Goal: Task Accomplishment & Management: Use online tool/utility

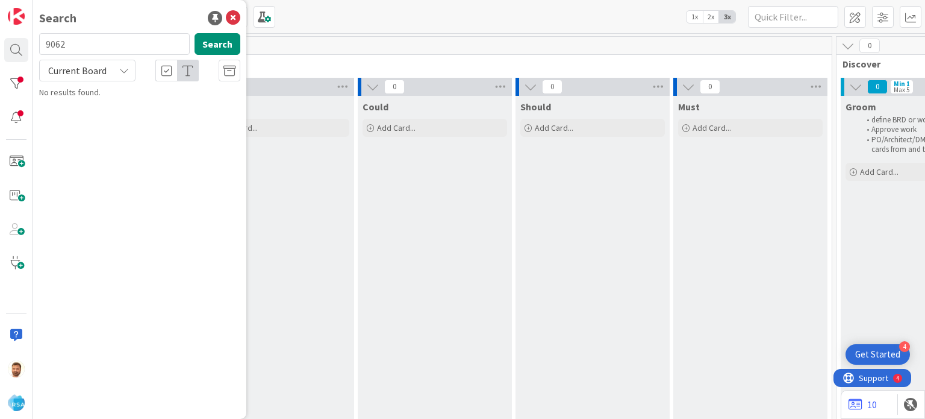
type input "9062"
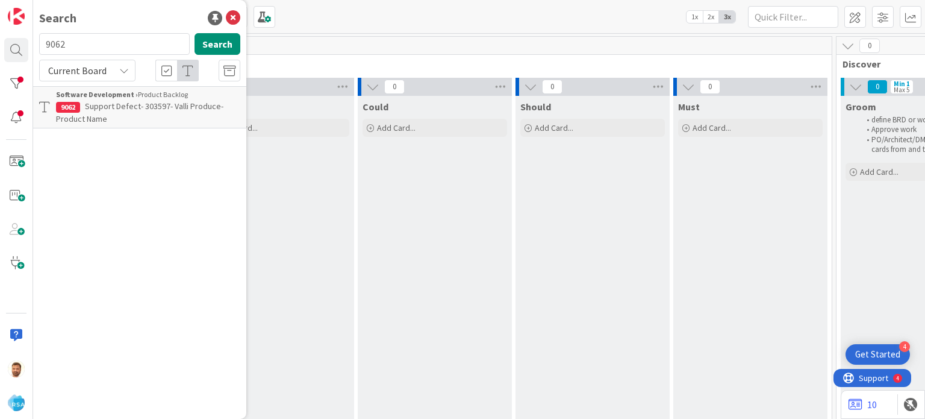
click at [108, 96] on b "Software Development ›" at bounding box center [97, 94] width 82 height 9
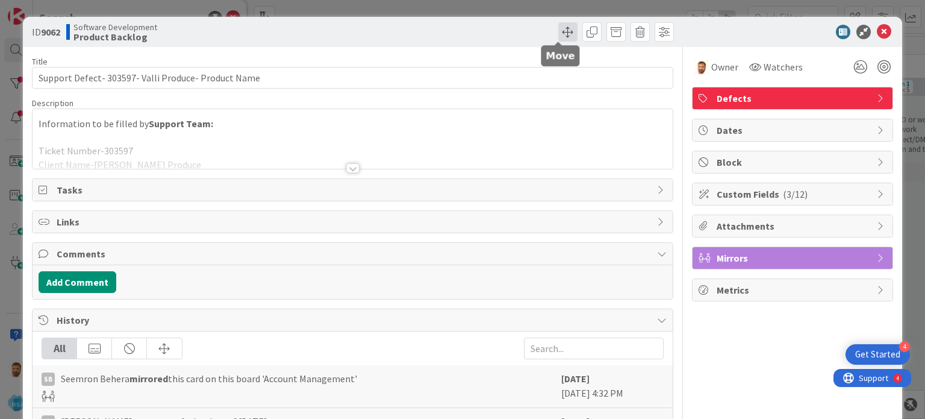
click at [558, 27] on span at bounding box center [567, 31] width 19 height 19
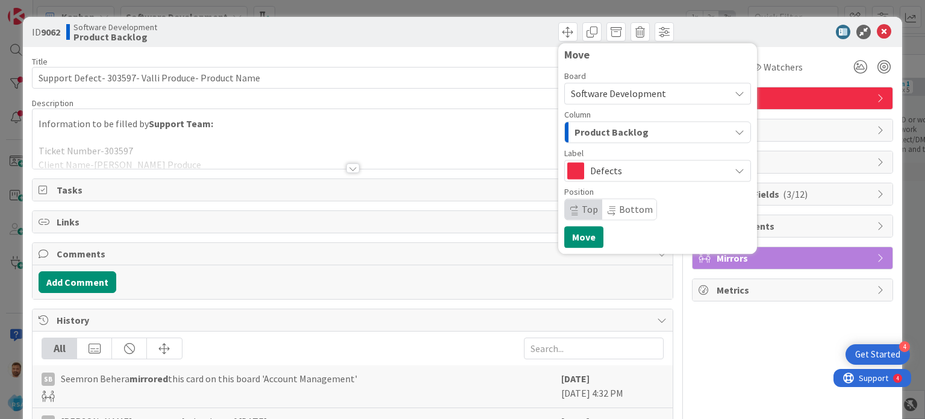
click at [583, 120] on div "Column Product Backlog" at bounding box center [657, 126] width 187 height 33
click at [582, 131] on span "Product Backlog" at bounding box center [612, 132] width 74 height 16
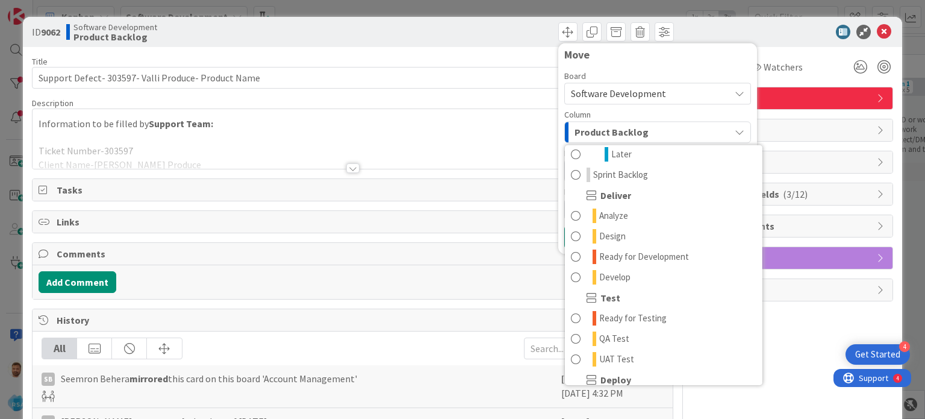
scroll to position [212, 0]
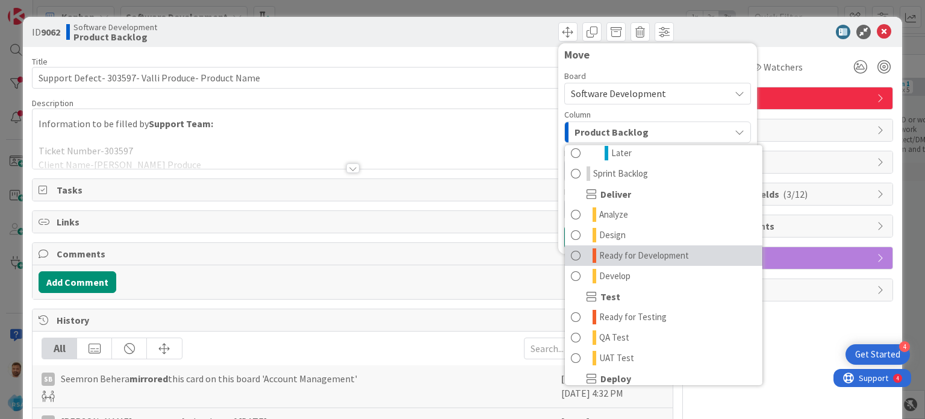
click at [629, 260] on span "Ready for Development" at bounding box center [644, 255] width 90 height 14
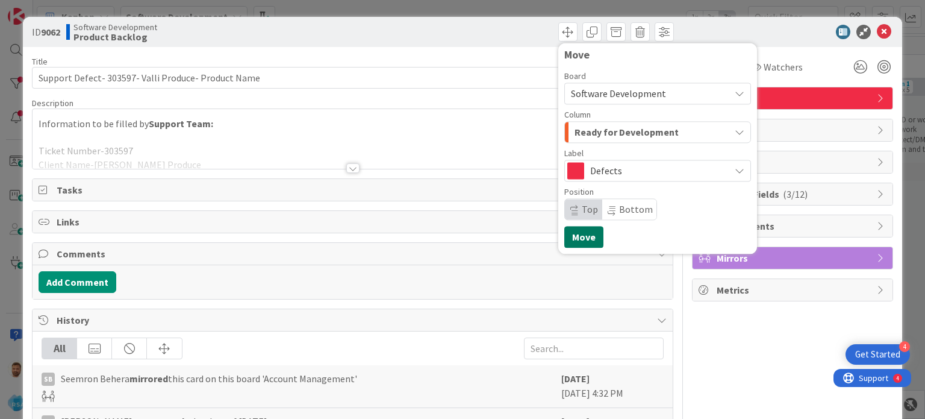
click at [578, 237] on button "Move" at bounding box center [583, 237] width 39 height 22
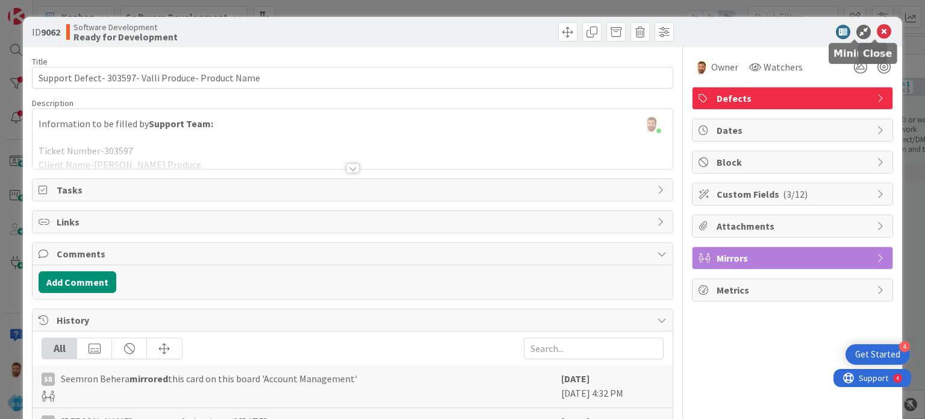
click at [878, 28] on icon at bounding box center [884, 32] width 14 height 14
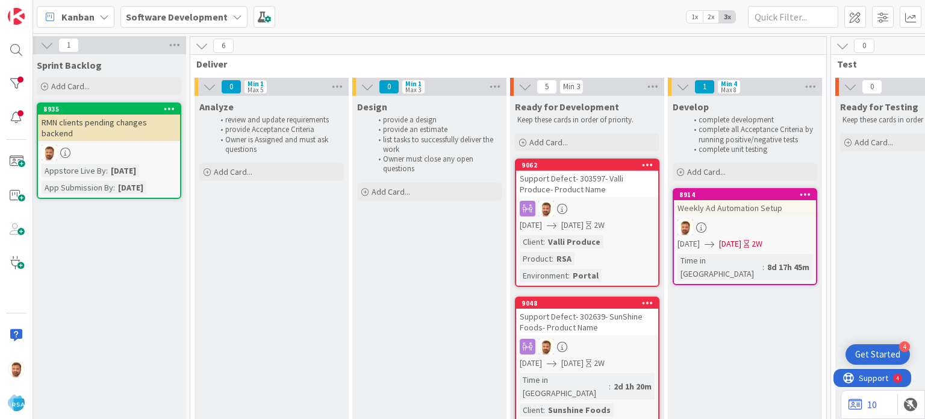
scroll to position [0, 1142]
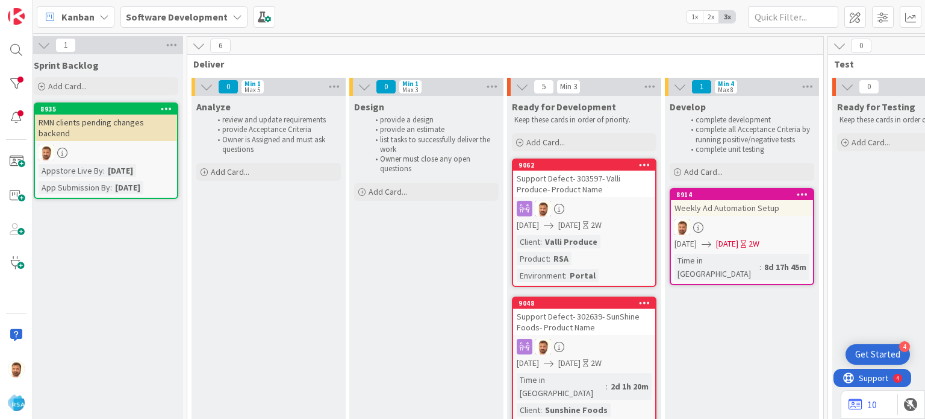
click at [558, 193] on div "Support Defect- 303597- Valli Produce- Product Name" at bounding box center [584, 183] width 142 height 27
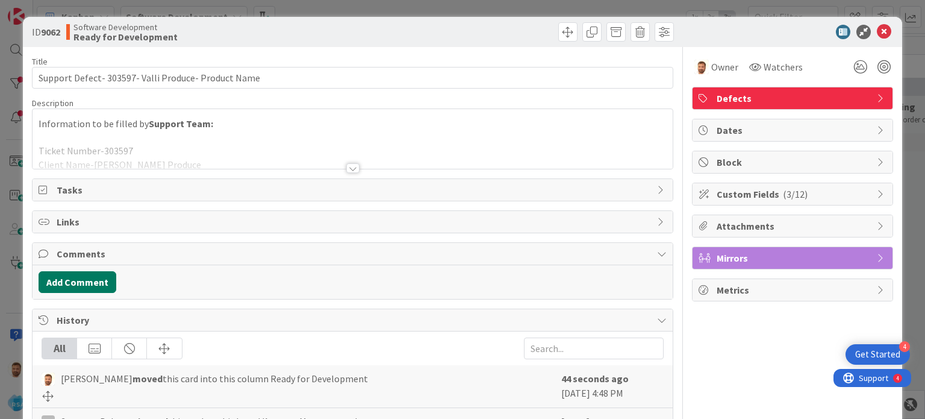
click at [92, 283] on button "Add Comment" at bounding box center [78, 282] width 78 height 22
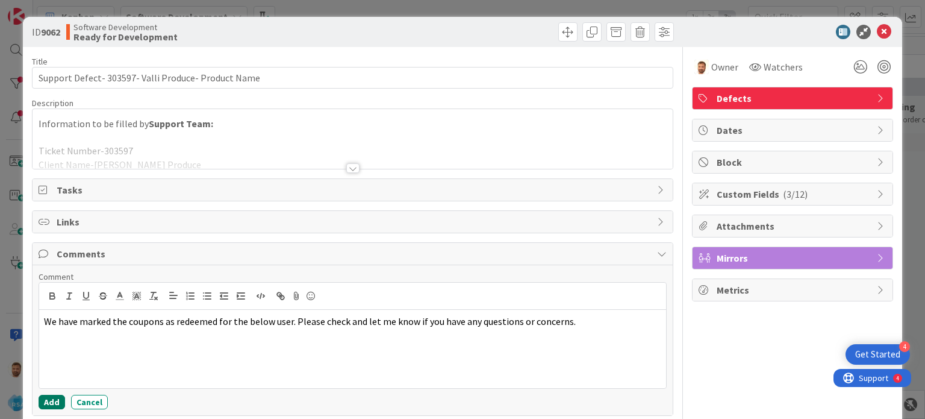
click at [57, 396] on button "Add" at bounding box center [52, 402] width 27 height 14
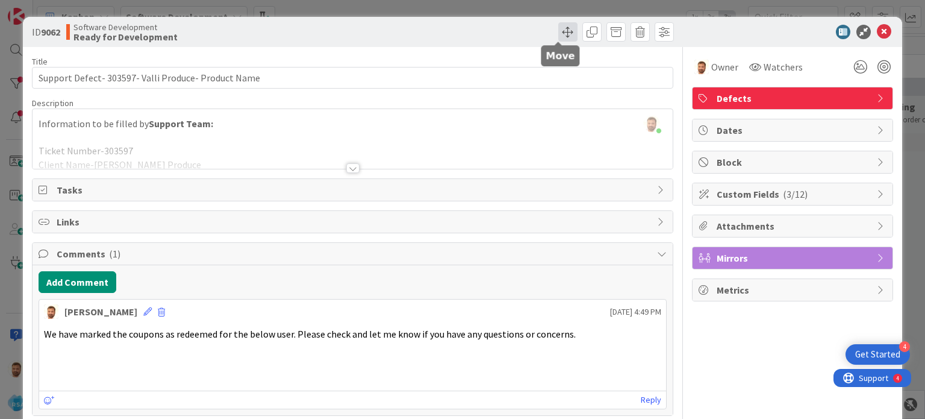
click at [558, 38] on span at bounding box center [567, 31] width 19 height 19
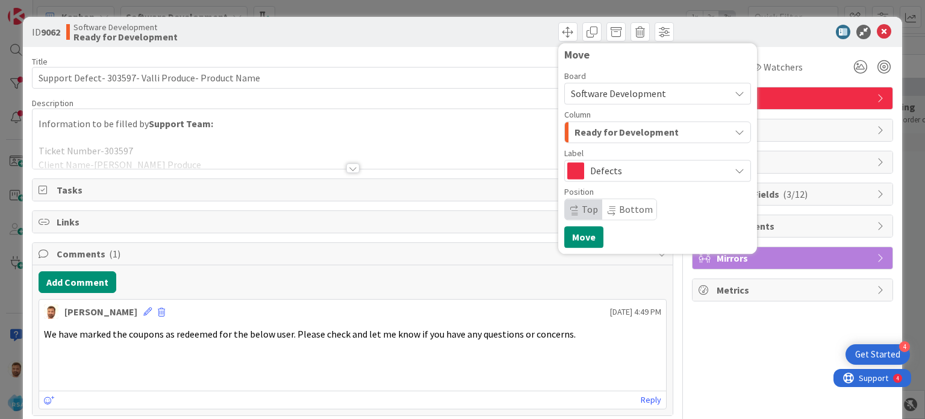
click at [585, 130] on span "Ready for Development" at bounding box center [627, 132] width 104 height 16
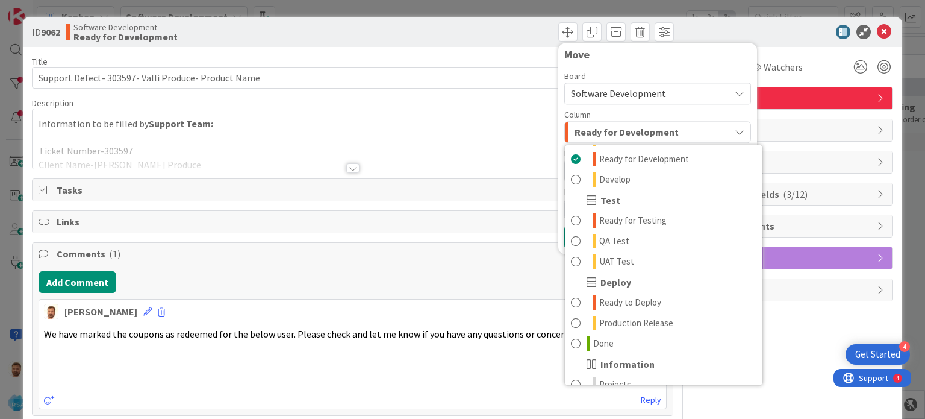
scroll to position [311, 0]
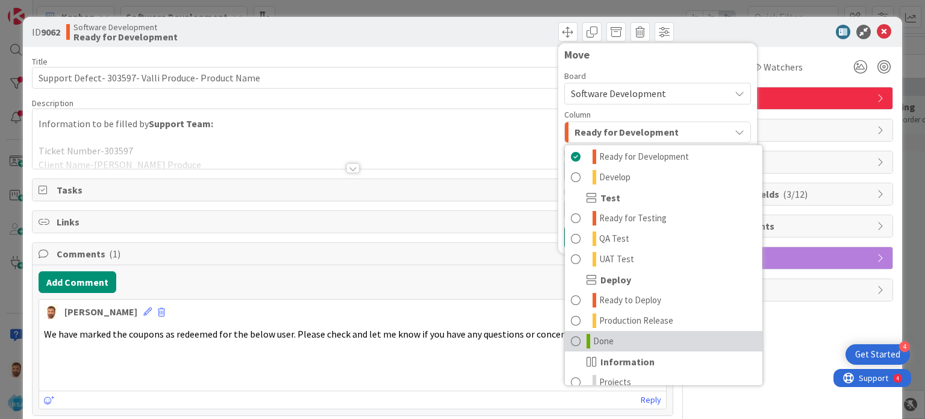
click at [614, 341] on link "Done" at bounding box center [664, 341] width 198 height 20
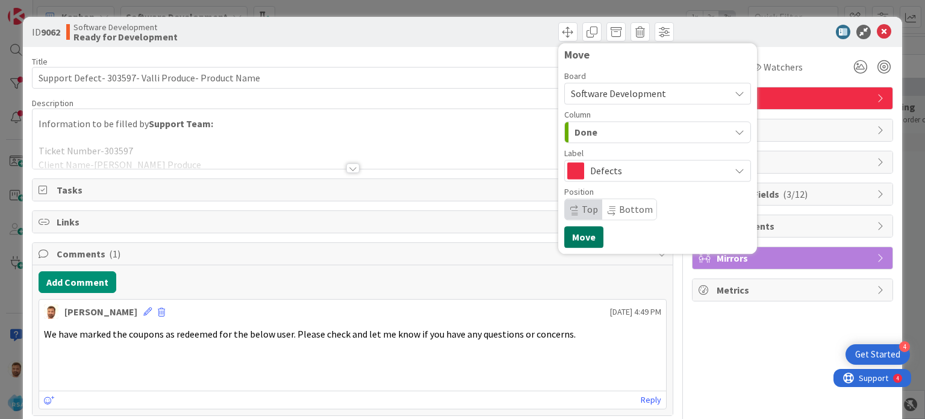
click at [577, 234] on button "Move" at bounding box center [583, 237] width 39 height 22
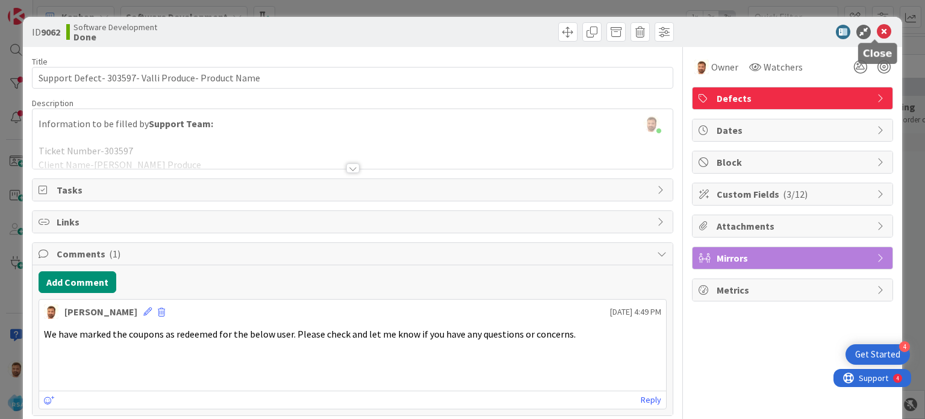
click at [877, 36] on icon at bounding box center [884, 32] width 14 height 14
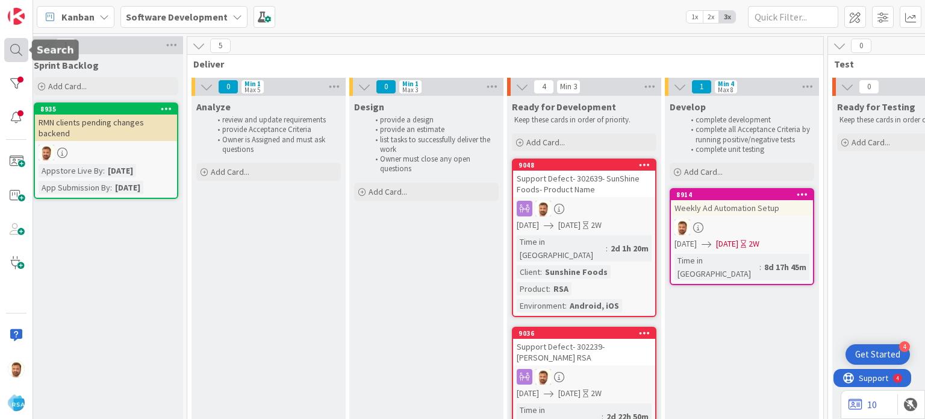
click at [17, 54] on div at bounding box center [16, 50] width 24 height 24
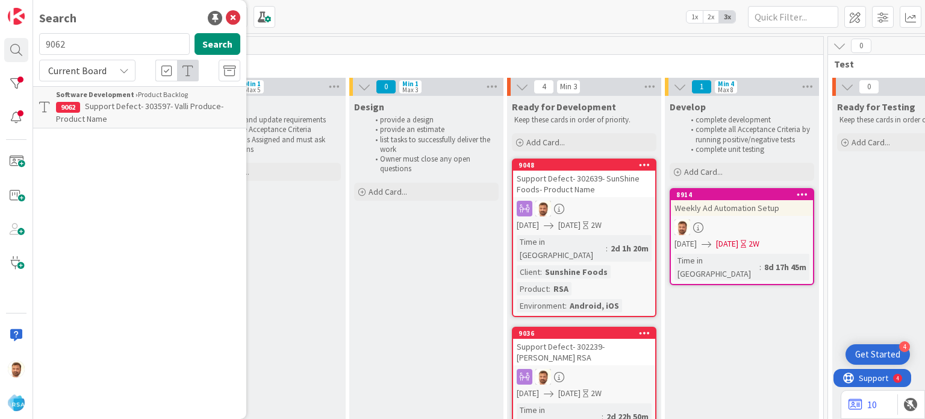
click at [84, 44] on input "9062" at bounding box center [114, 44] width 151 height 22
type input "9065"
click at [115, 109] on span "Support Defect- #303709- Tonny's Fresh Market-RSA" at bounding box center [142, 112] width 172 height 23
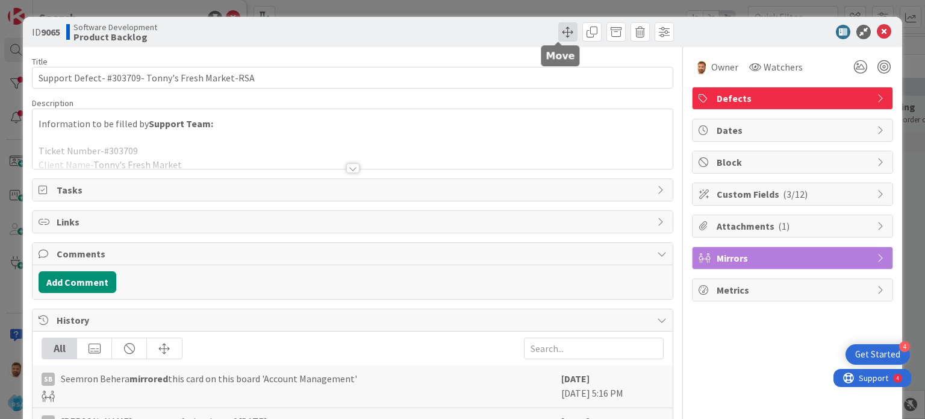
click at [558, 33] on span at bounding box center [567, 31] width 19 height 19
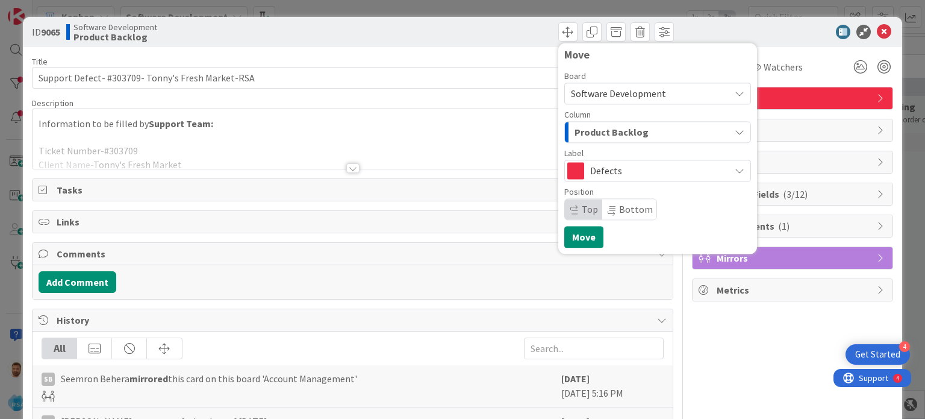
click at [587, 136] on span "Product Backlog" at bounding box center [612, 132] width 74 height 16
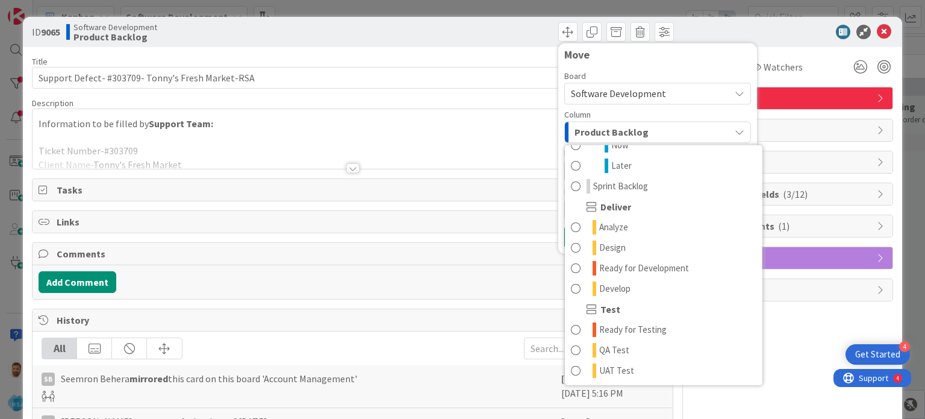
scroll to position [204, 0]
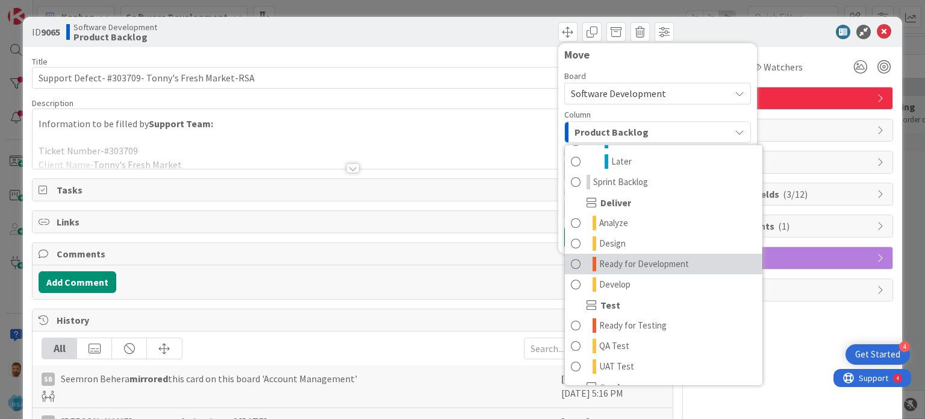
click at [639, 255] on link "Ready for Development" at bounding box center [664, 264] width 198 height 20
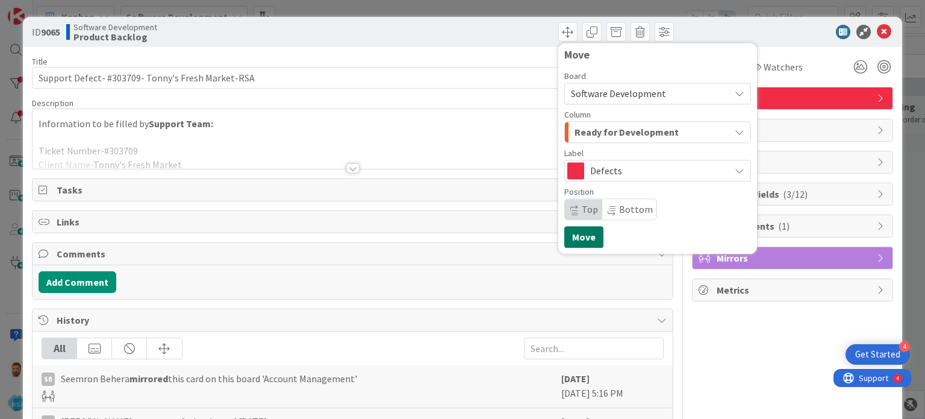
click at [579, 238] on button "Move" at bounding box center [583, 237] width 39 height 22
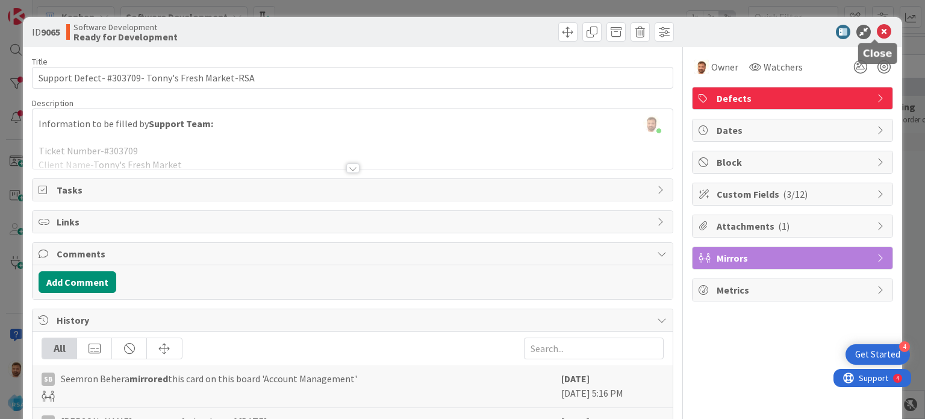
click at [877, 28] on icon at bounding box center [884, 32] width 14 height 14
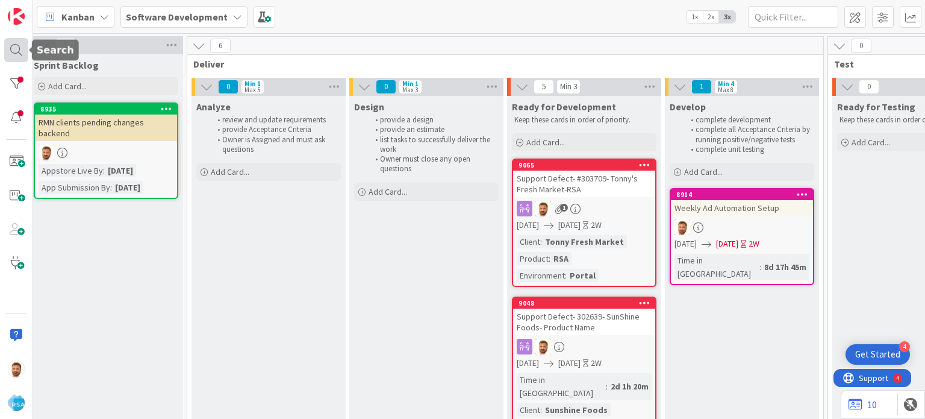
click at [17, 52] on div at bounding box center [16, 50] width 24 height 24
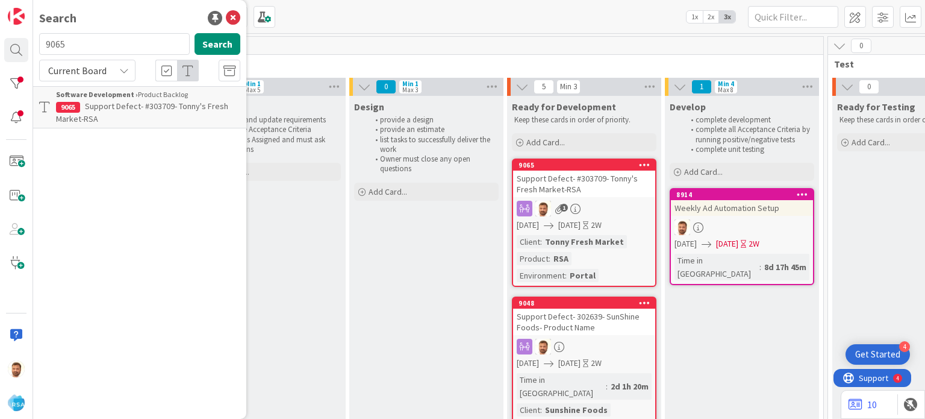
click at [101, 46] on input "9065" at bounding box center [114, 44] width 151 height 22
click at [149, 118] on p "Support Defect- #303709- Tonny's Fresh Market-RSA" at bounding box center [148, 112] width 184 height 25
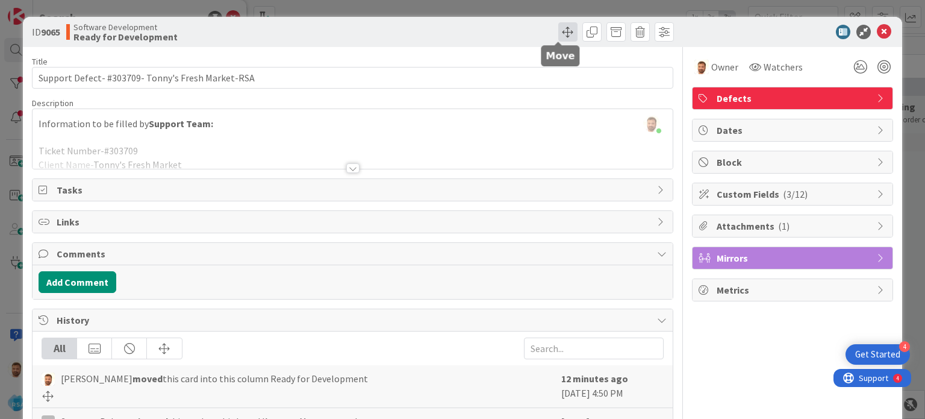
click at [558, 40] on span at bounding box center [567, 31] width 19 height 19
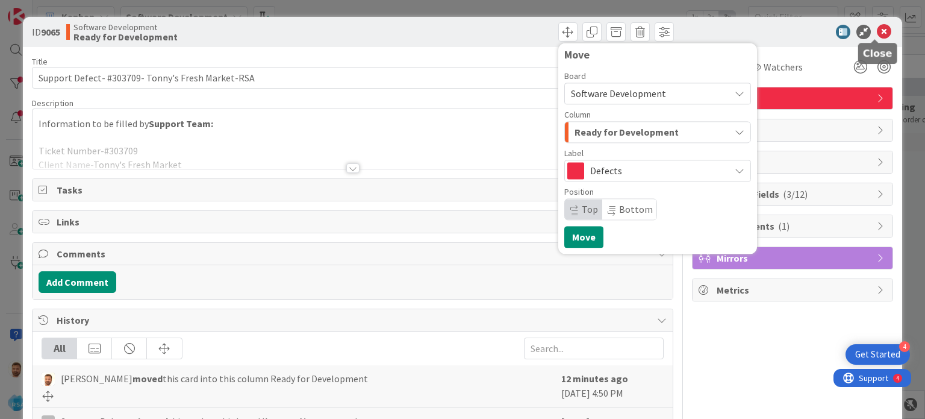
click at [877, 33] on icon at bounding box center [884, 32] width 14 height 14
